Goal: Transaction & Acquisition: Book appointment/travel/reservation

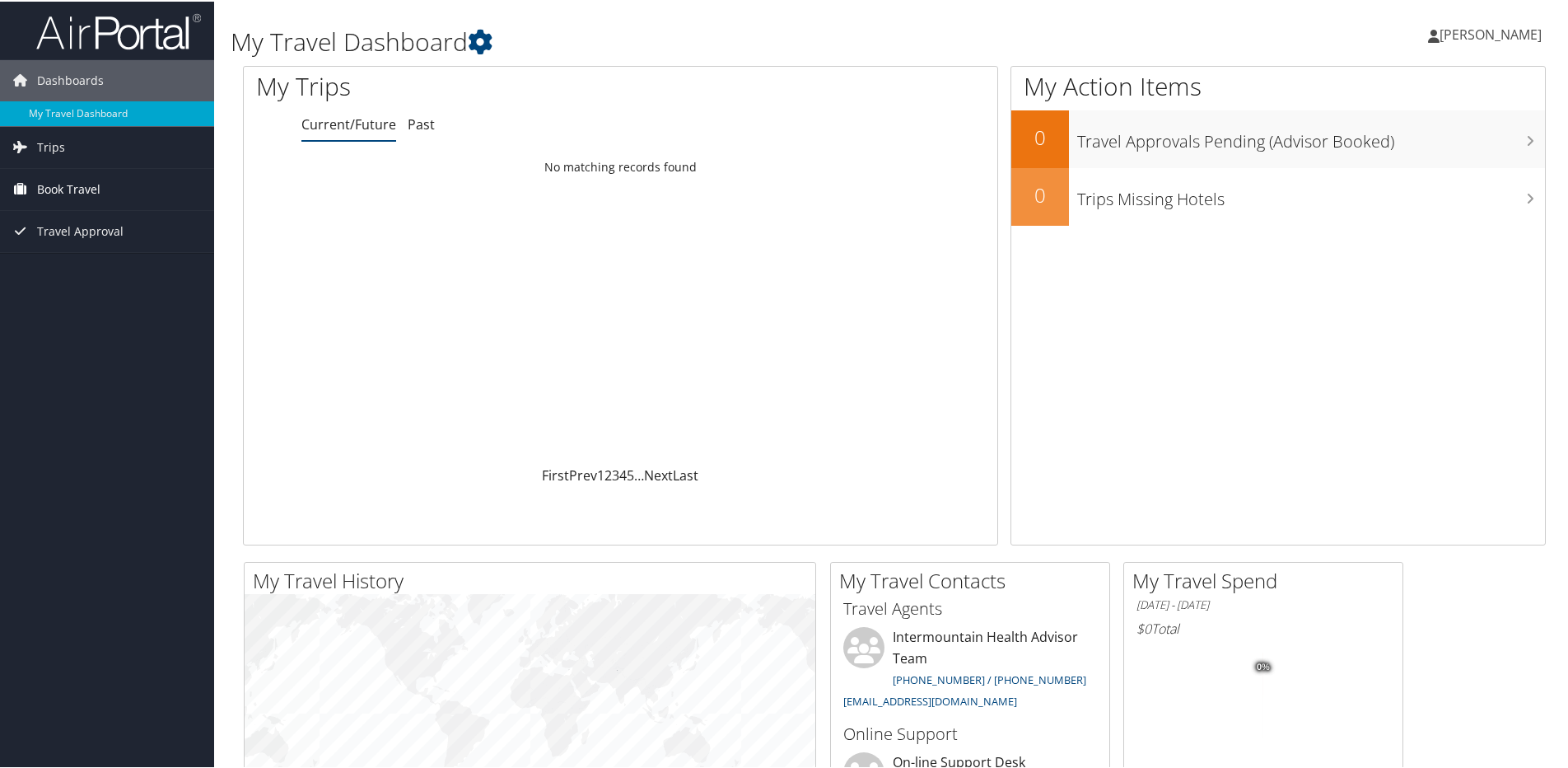
click at [95, 187] on span "Book Travel" at bounding box center [69, 188] width 64 height 41
click at [126, 271] on link "Book/Manage Online Trips" at bounding box center [107, 269] width 214 height 25
click at [66, 197] on span "Book Travel" at bounding box center [69, 188] width 64 height 41
click at [64, 269] on link "Book/Manage Online Trips" at bounding box center [107, 269] width 214 height 25
